Goal: Task Accomplishment & Management: Manage account settings

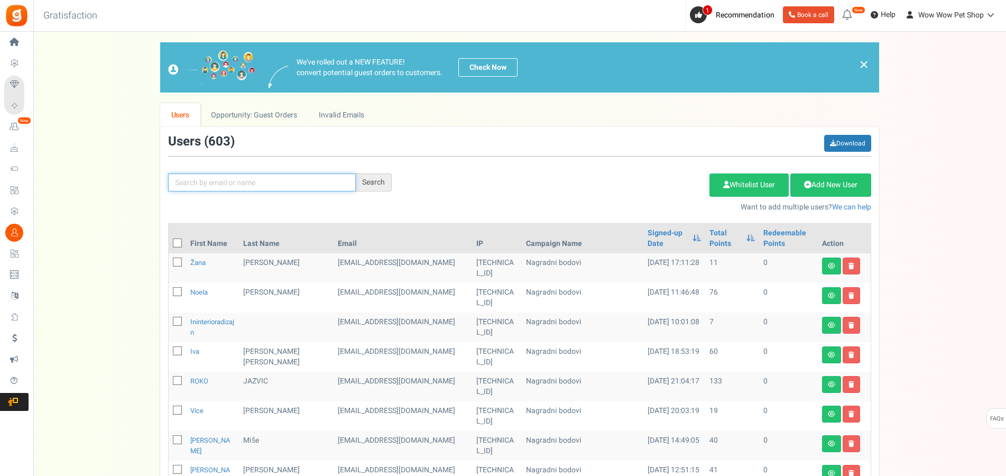
click at [261, 176] on input "text" at bounding box center [262, 182] width 188 height 18
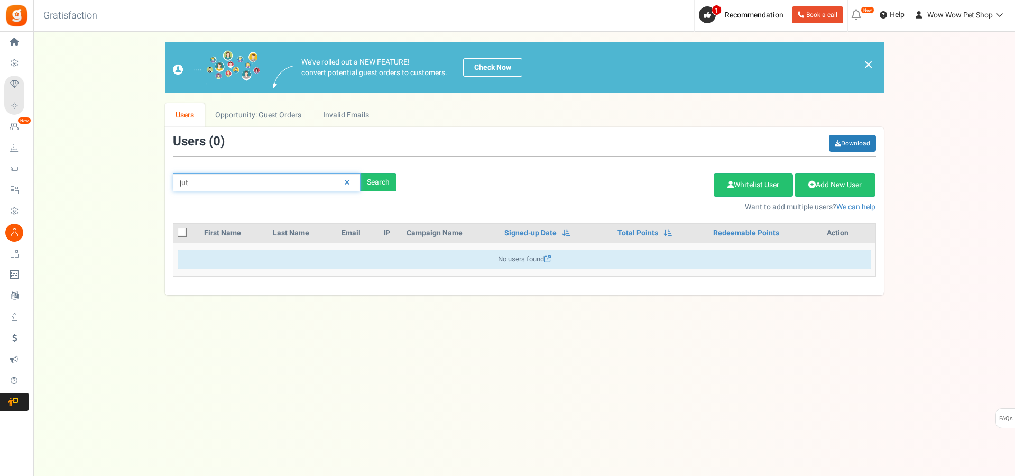
click at [185, 184] on input "jut" at bounding box center [267, 182] width 188 height 18
type input "just"
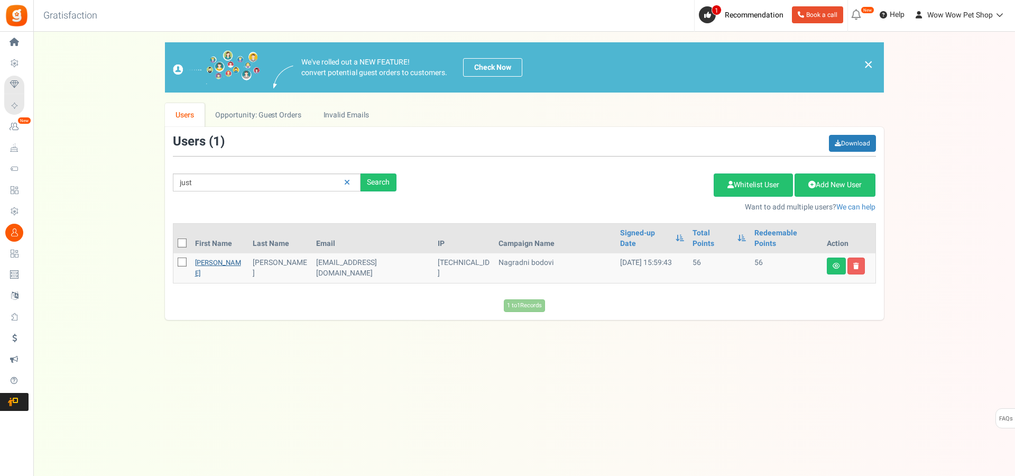
click at [203, 257] on link "[PERSON_NAME]" at bounding box center [218, 267] width 46 height 21
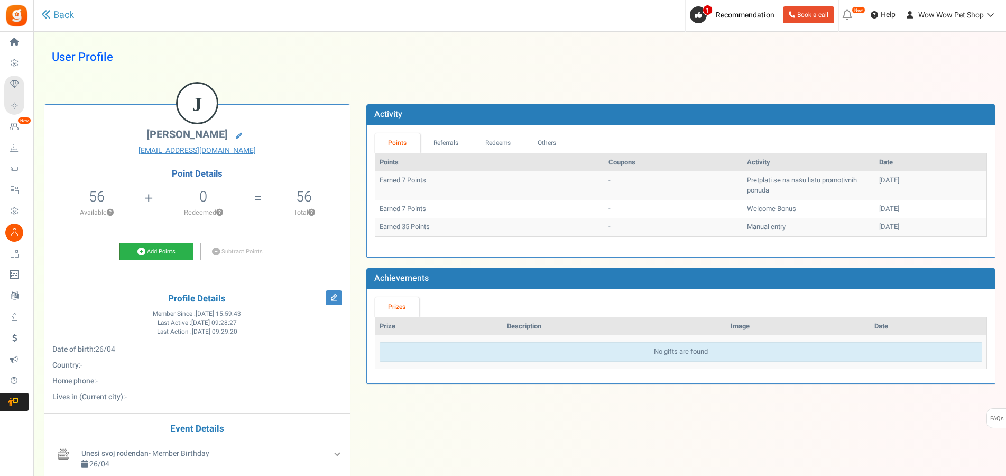
click at [173, 250] on link "Add Points" at bounding box center [156, 252] width 74 height 18
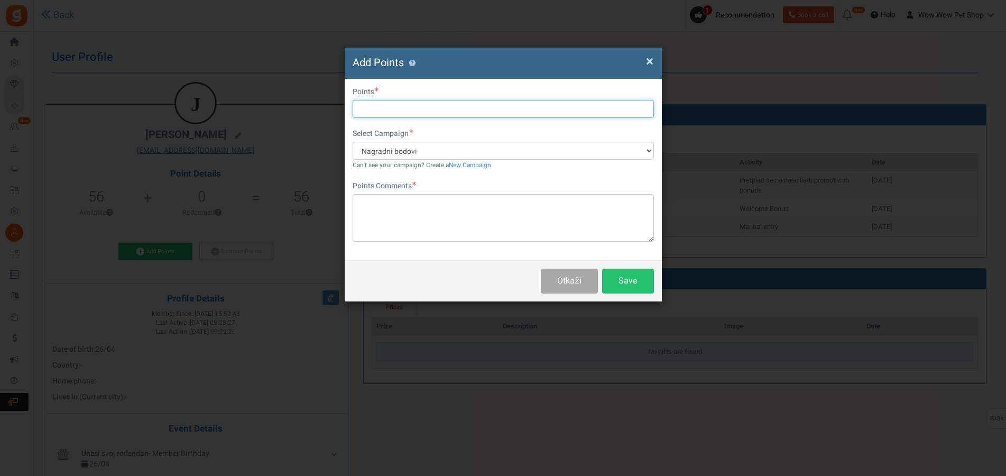
click at [425, 111] on input "text" at bounding box center [502, 109] width 301 height 18
type input "70"
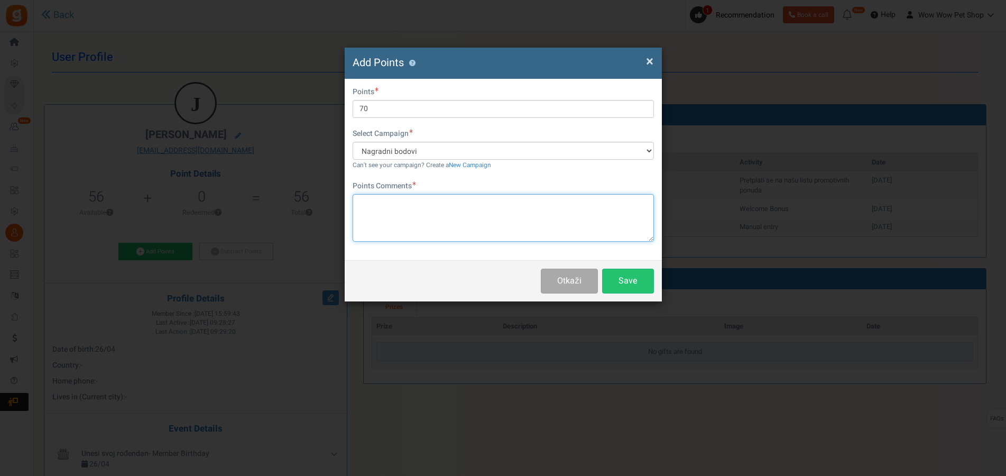
click at [460, 224] on textarea at bounding box center [502, 218] width 301 height 48
type textarea "Račun br. 1556"
click at [625, 278] on button "Save" at bounding box center [628, 280] width 52 height 25
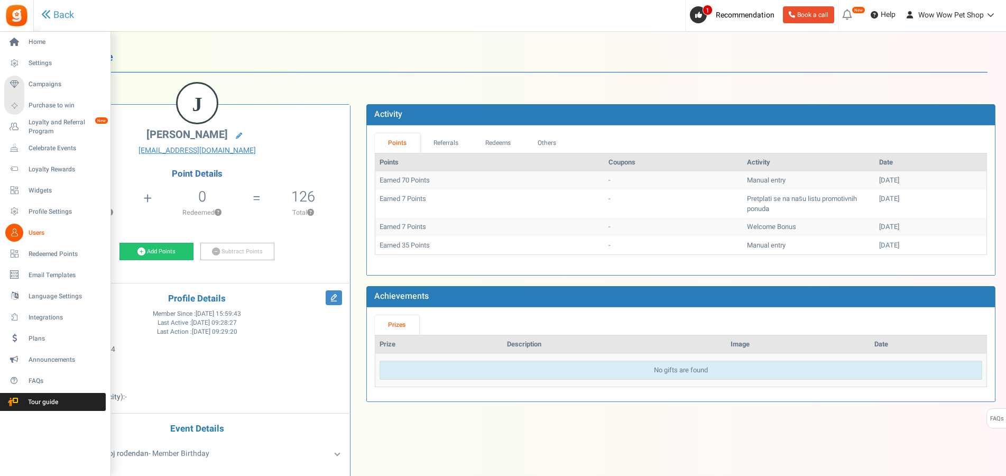
click at [27, 235] on link "Users" at bounding box center [54, 233] width 101 height 18
